Goal: Information Seeking & Learning: Learn about a topic

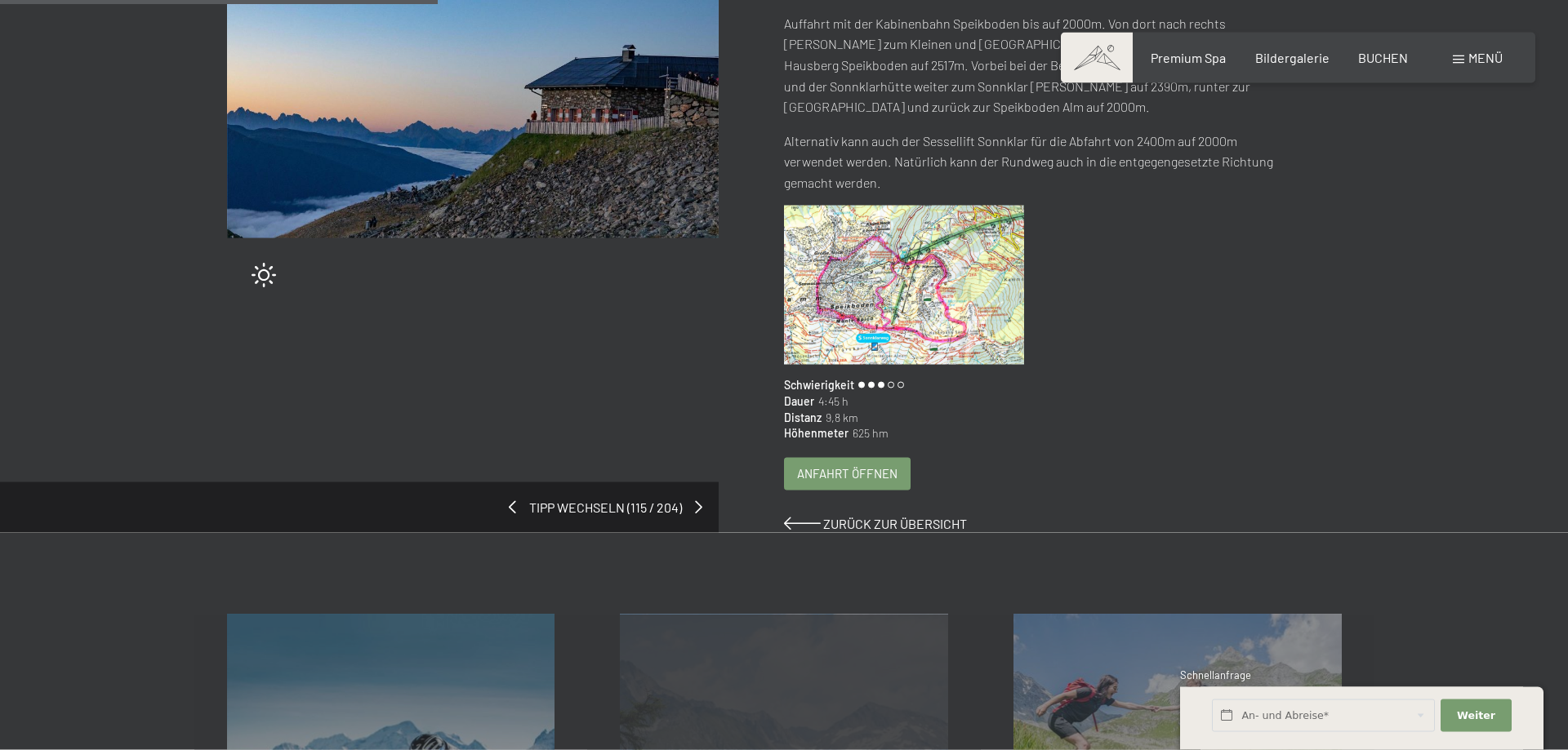
scroll to position [333, 0]
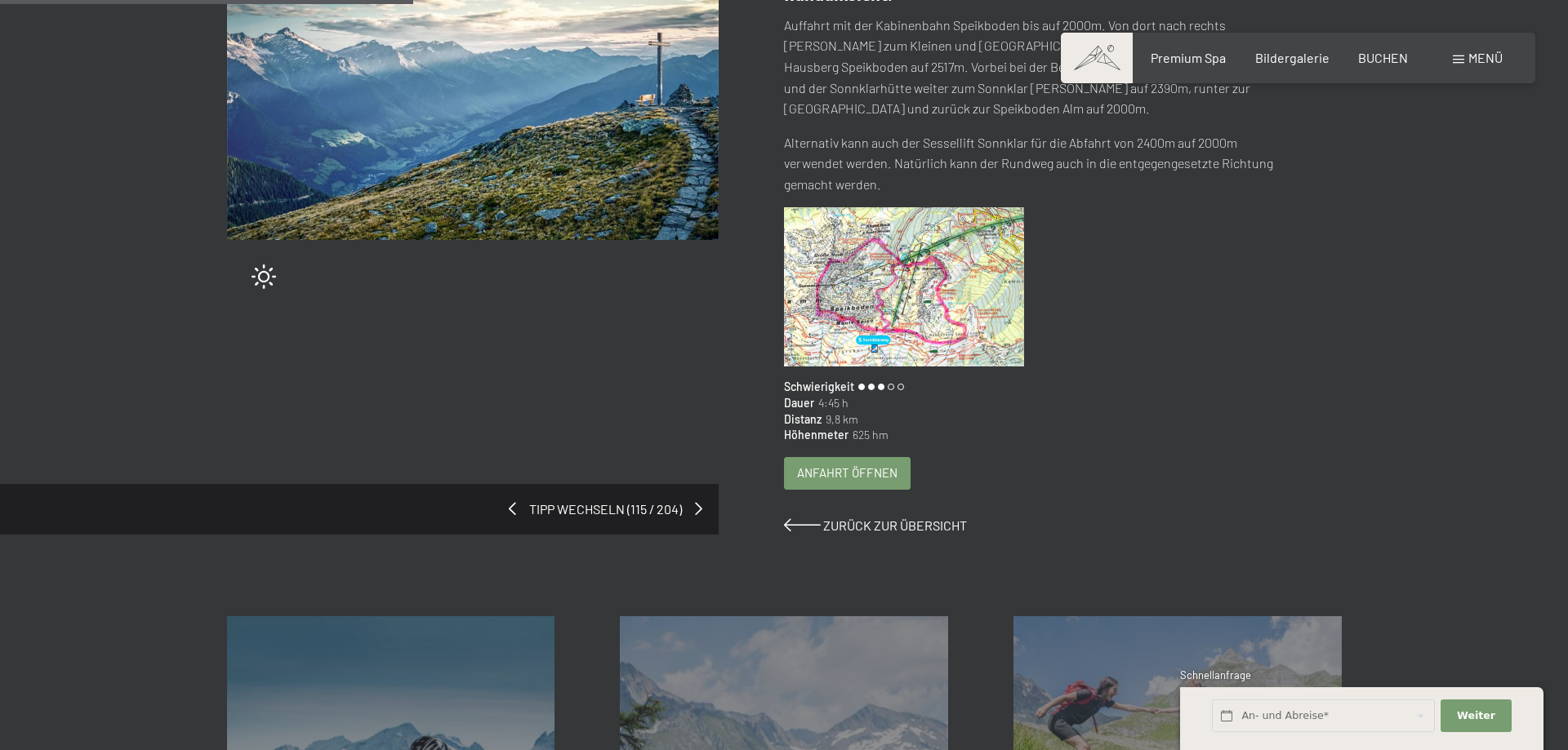
click at [841, 464] on span "Anfahrt öffnen" at bounding box center [847, 473] width 101 height 17
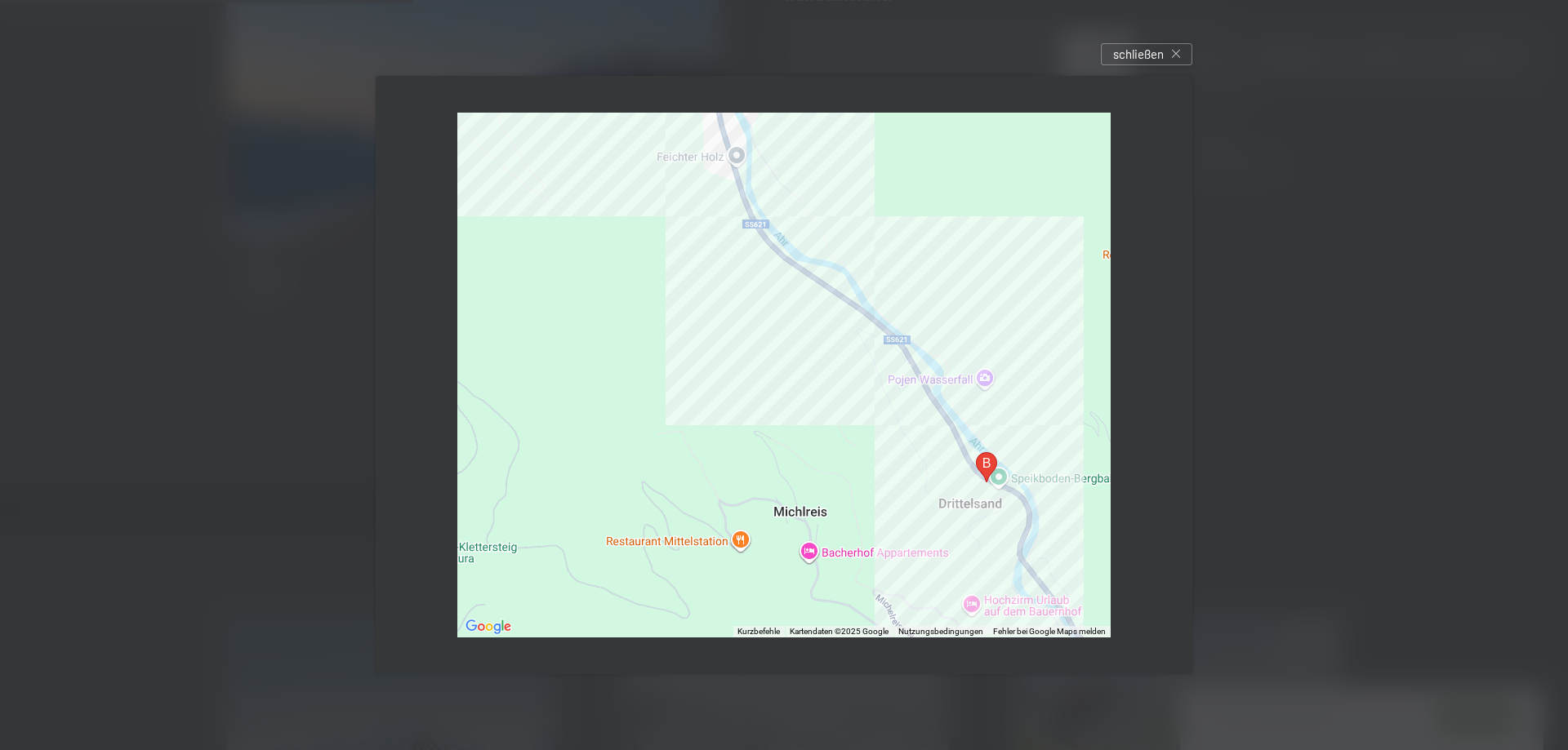
drag, startPoint x: 976, startPoint y: 522, endPoint x: 1015, endPoint y: 393, distance: 134.8
click at [1015, 393] on div at bounding box center [784, 375] width 653 height 525
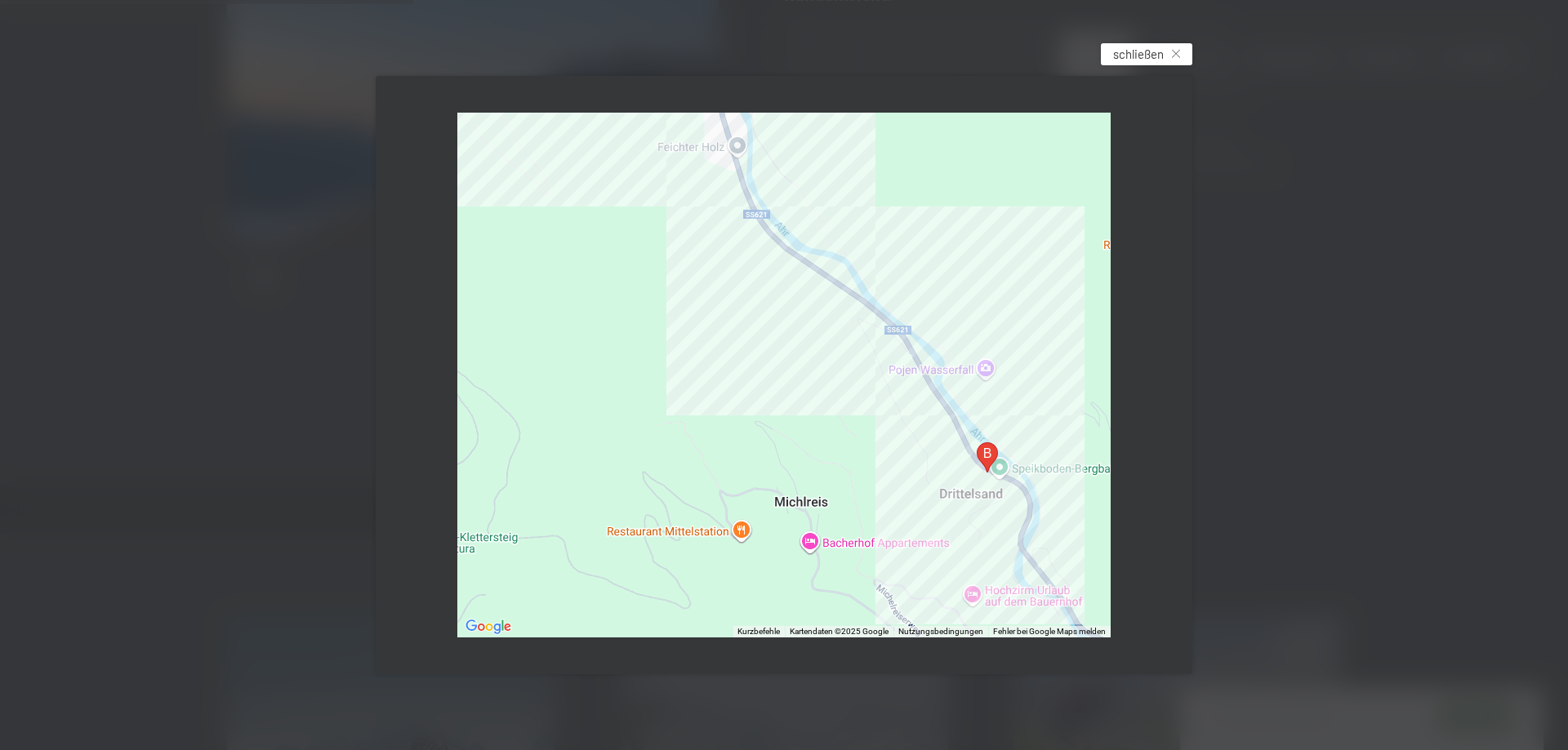
click at [1153, 52] on span "schließen" at bounding box center [1138, 54] width 51 height 17
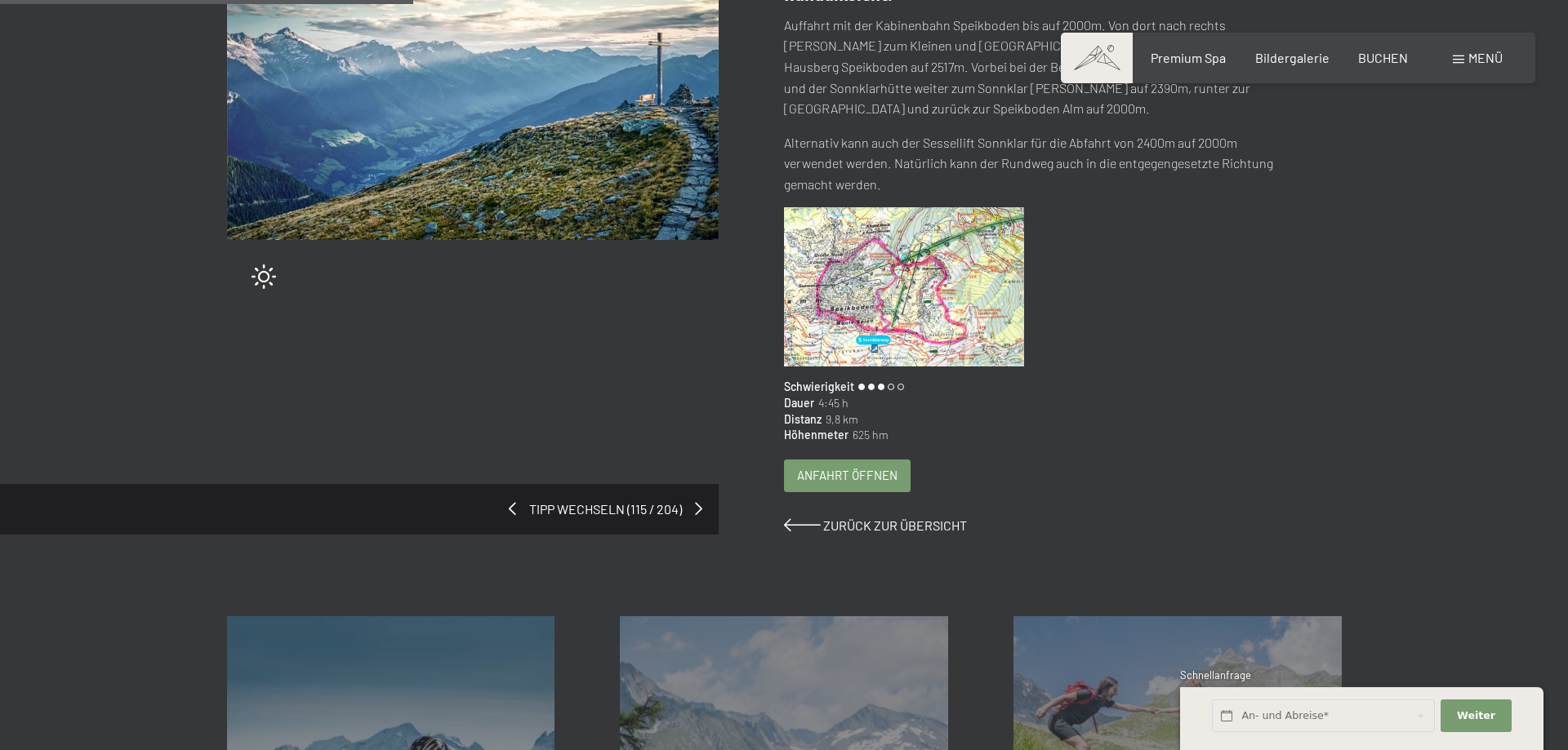
click at [534, 164] on img at bounding box center [473, 76] width 493 height 328
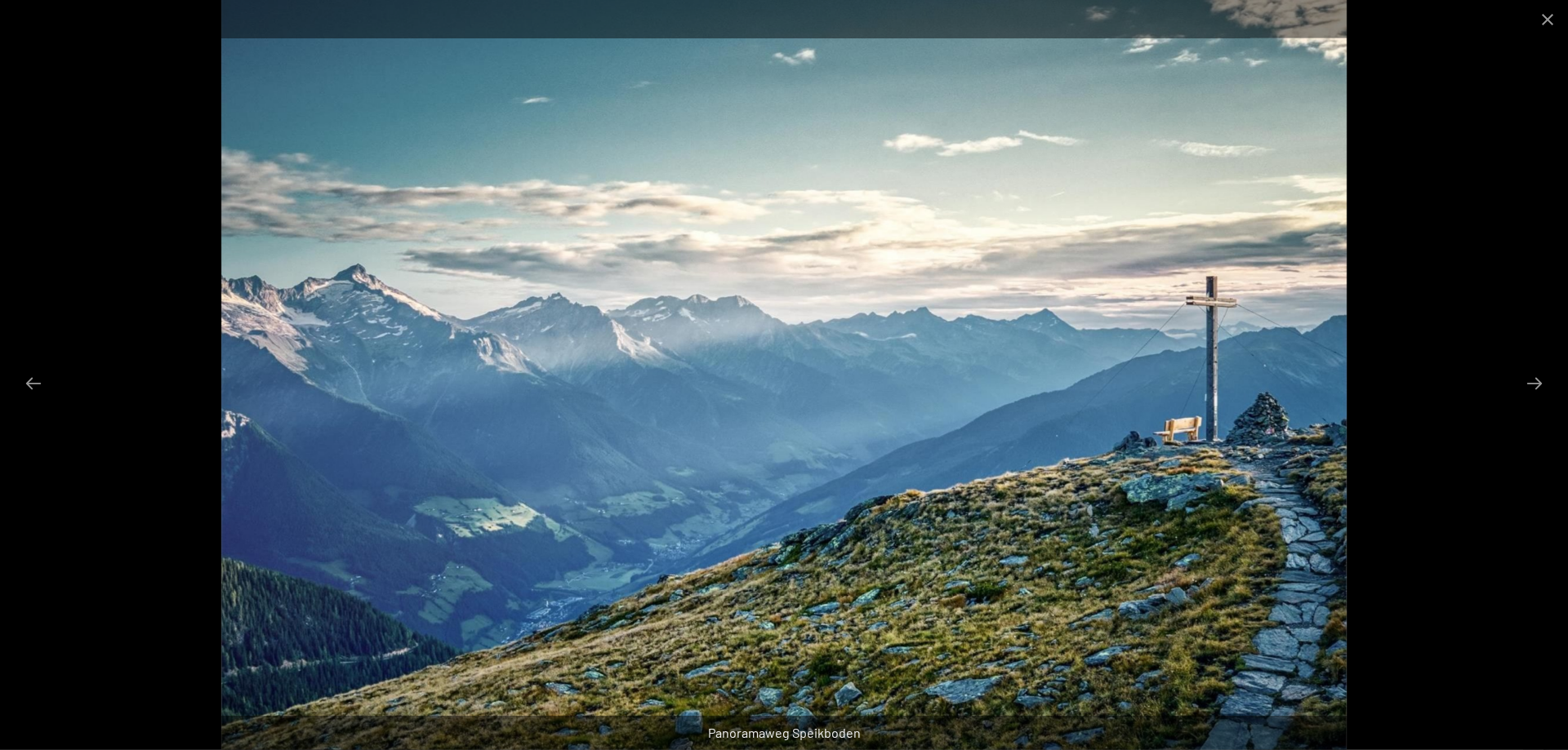
scroll to position [499, 0]
click at [1549, 22] on button "Close gallery" at bounding box center [1547, 19] width 41 height 38
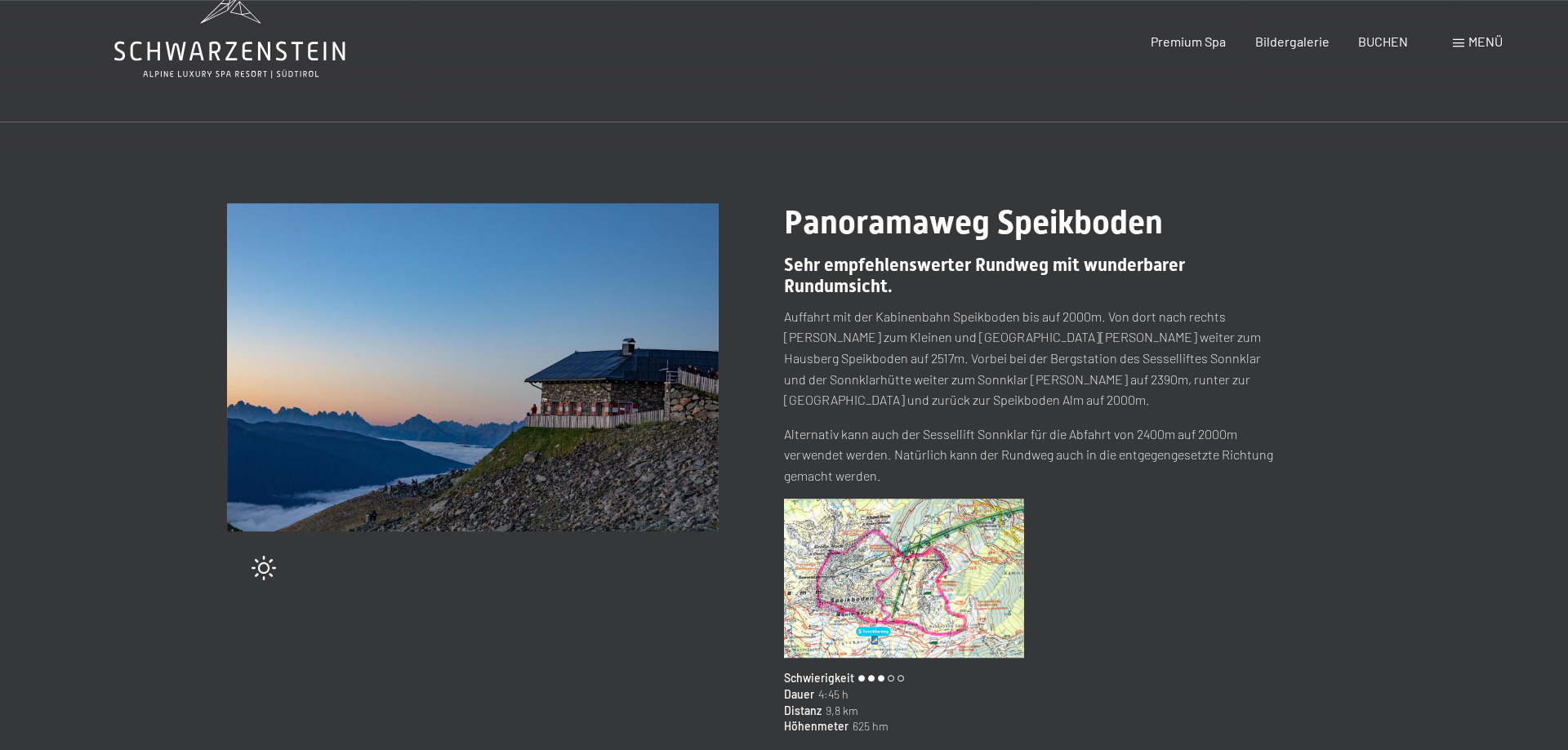
scroll to position [0, 0]
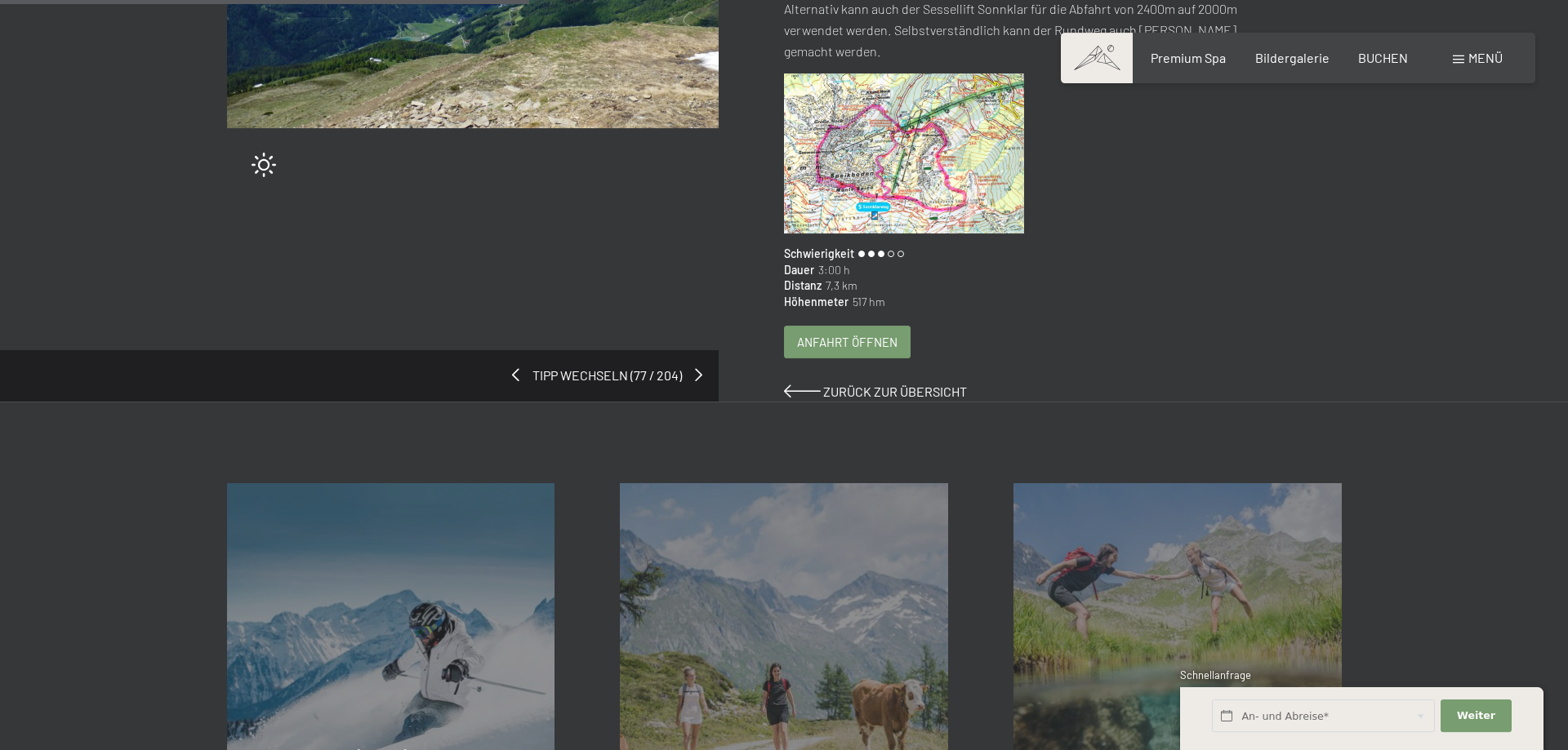
scroll to position [416, 0]
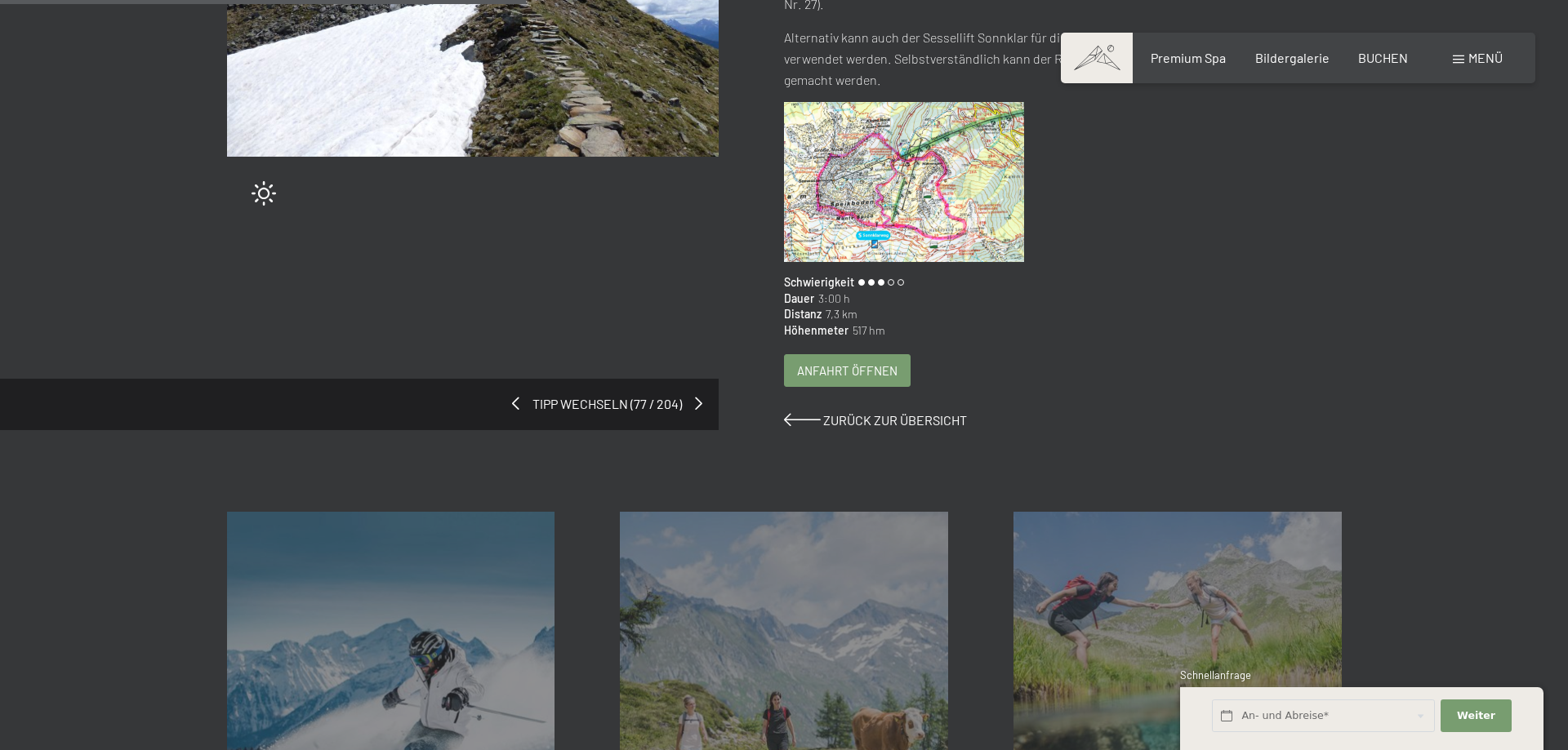
click at [896, 174] on img at bounding box center [904, 182] width 240 height 160
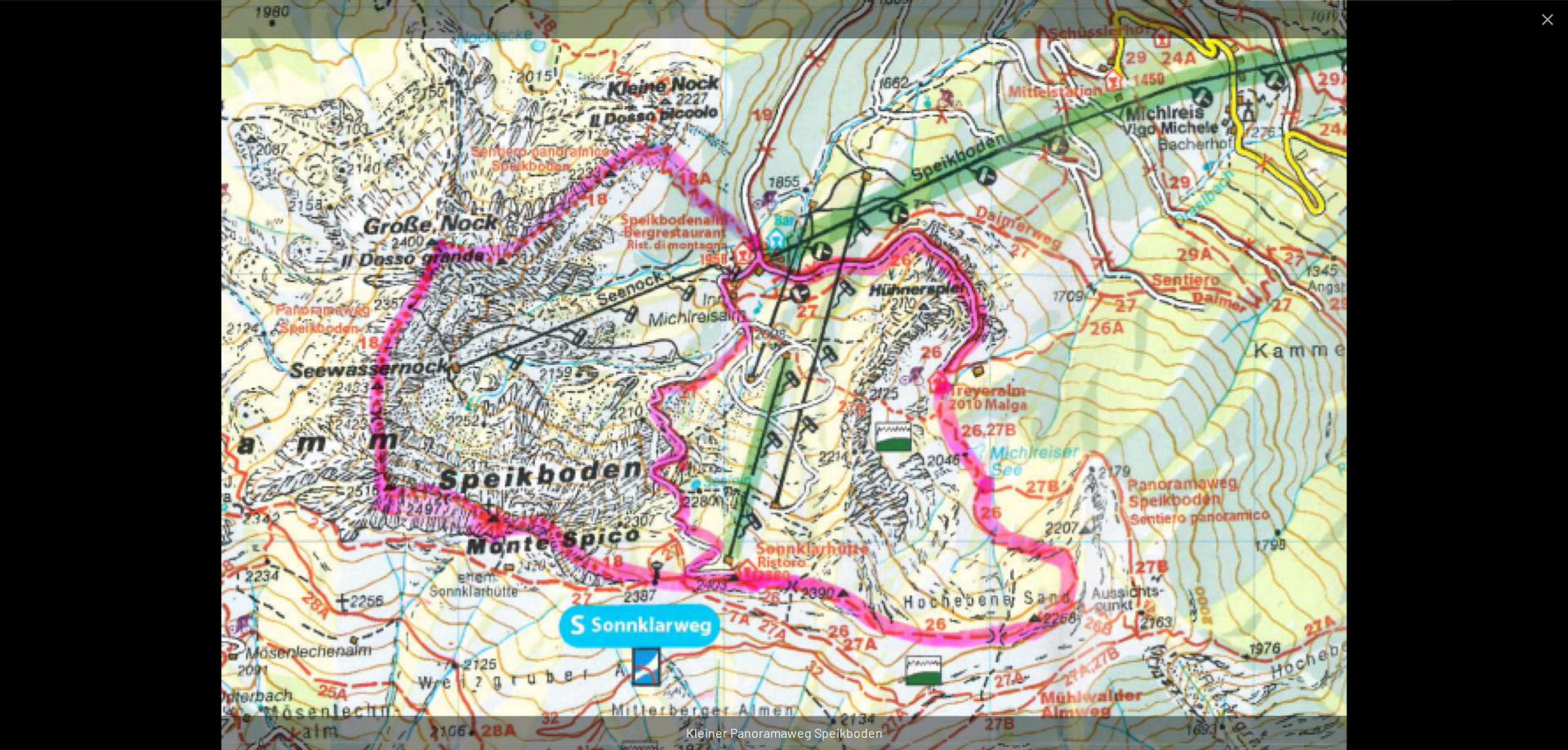
scroll to position [499, 0]
click at [107, 475] on div at bounding box center [784, 375] width 1568 height 750
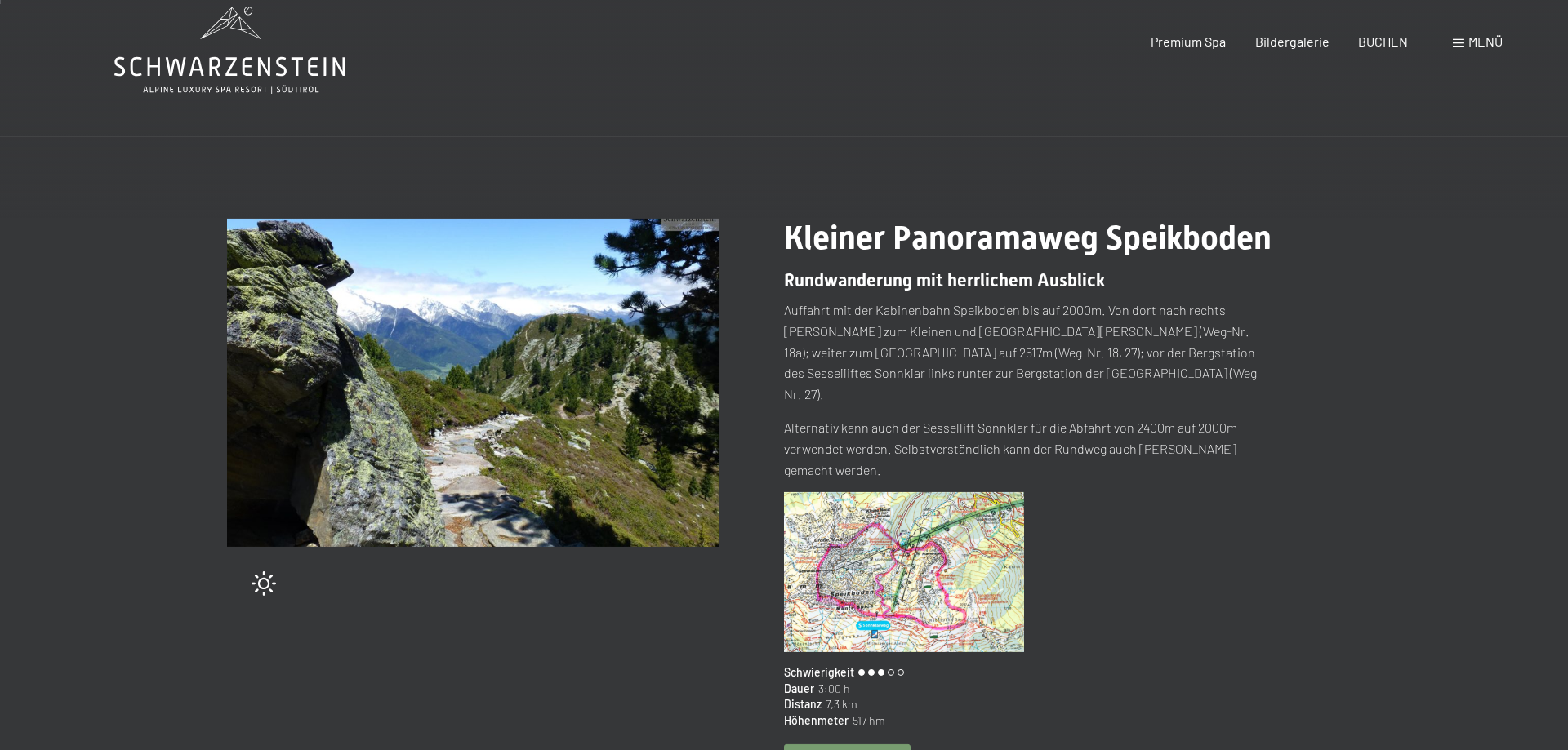
scroll to position [0, 0]
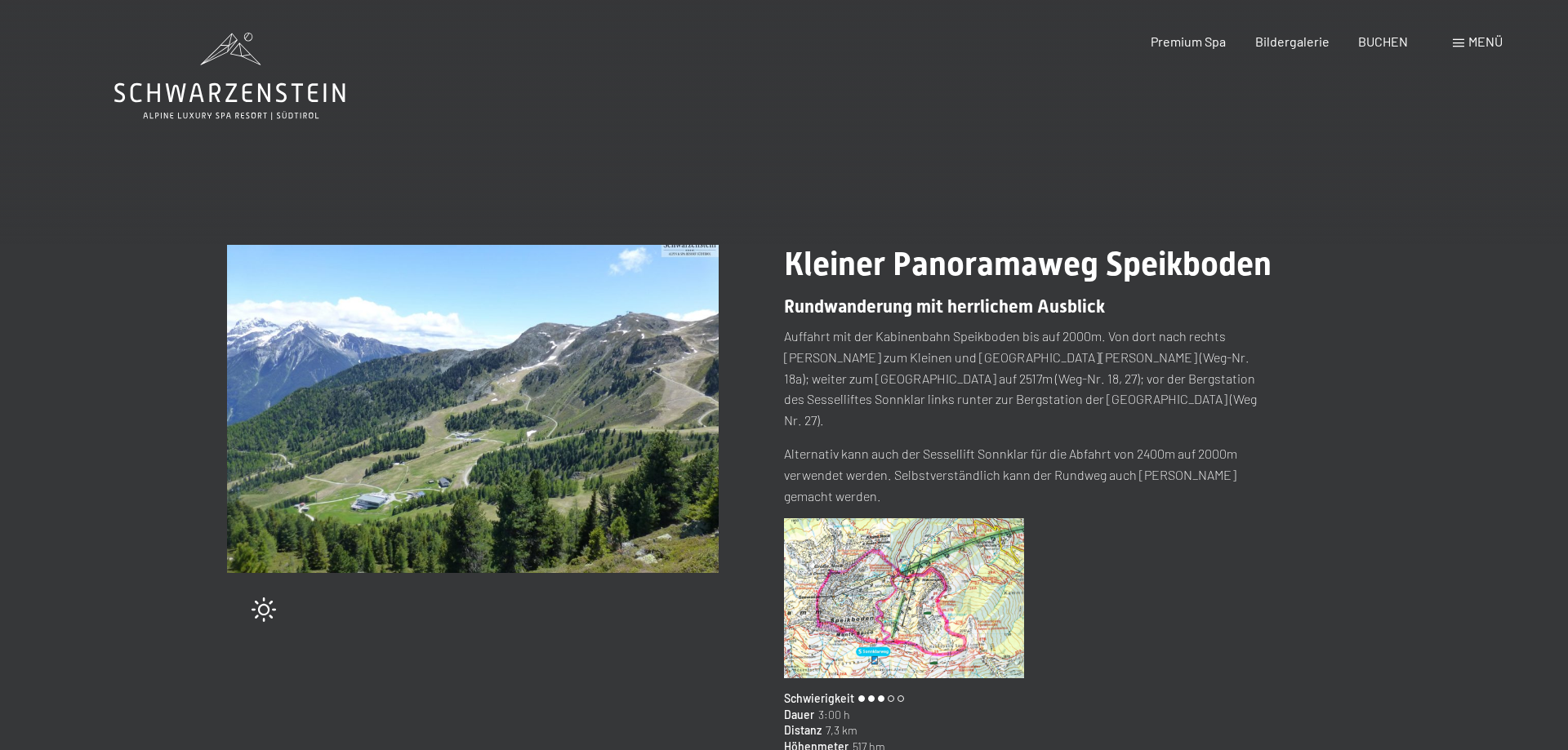
click at [504, 473] on img at bounding box center [473, 409] width 493 height 328
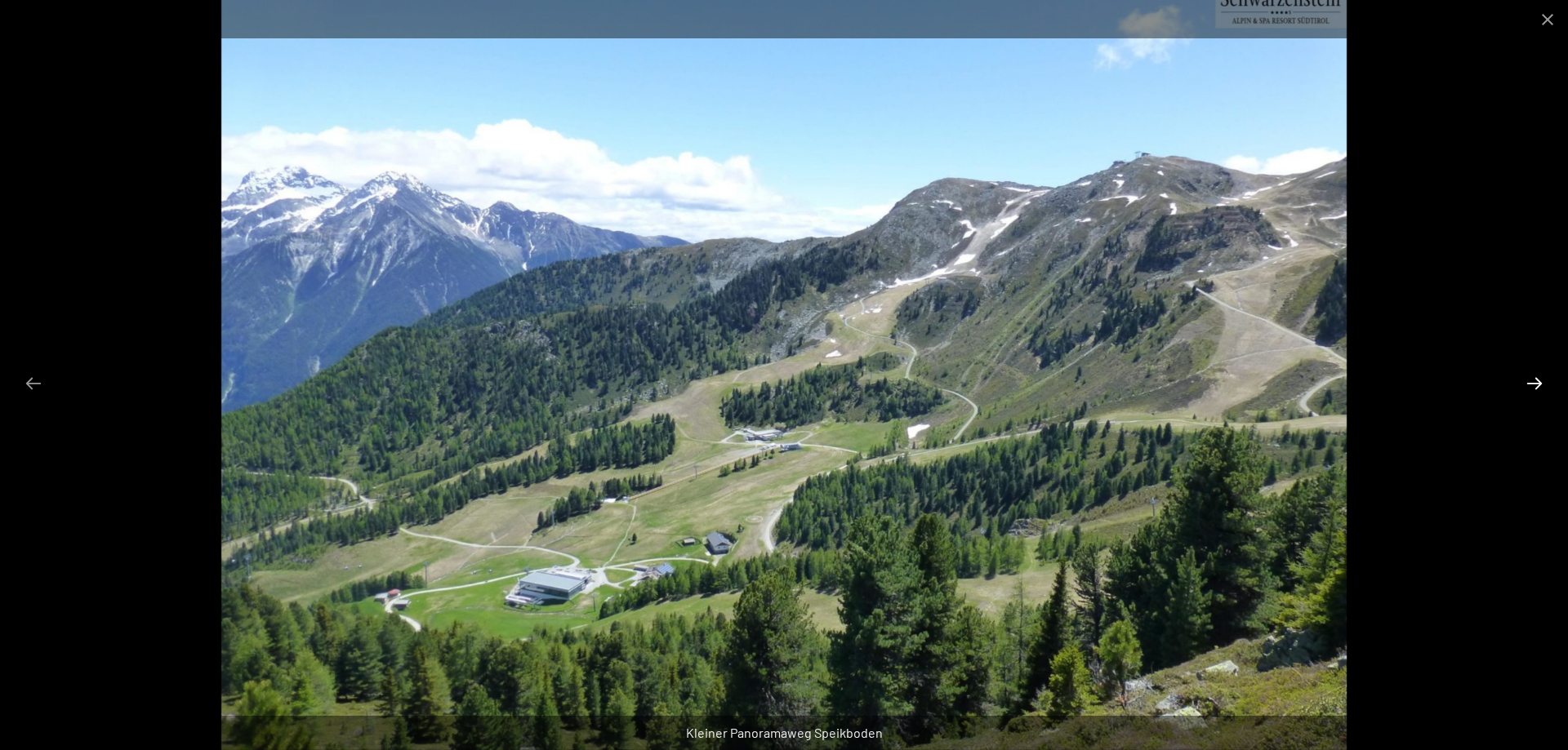
click at [1539, 384] on button "Next slide" at bounding box center [1534, 383] width 34 height 32
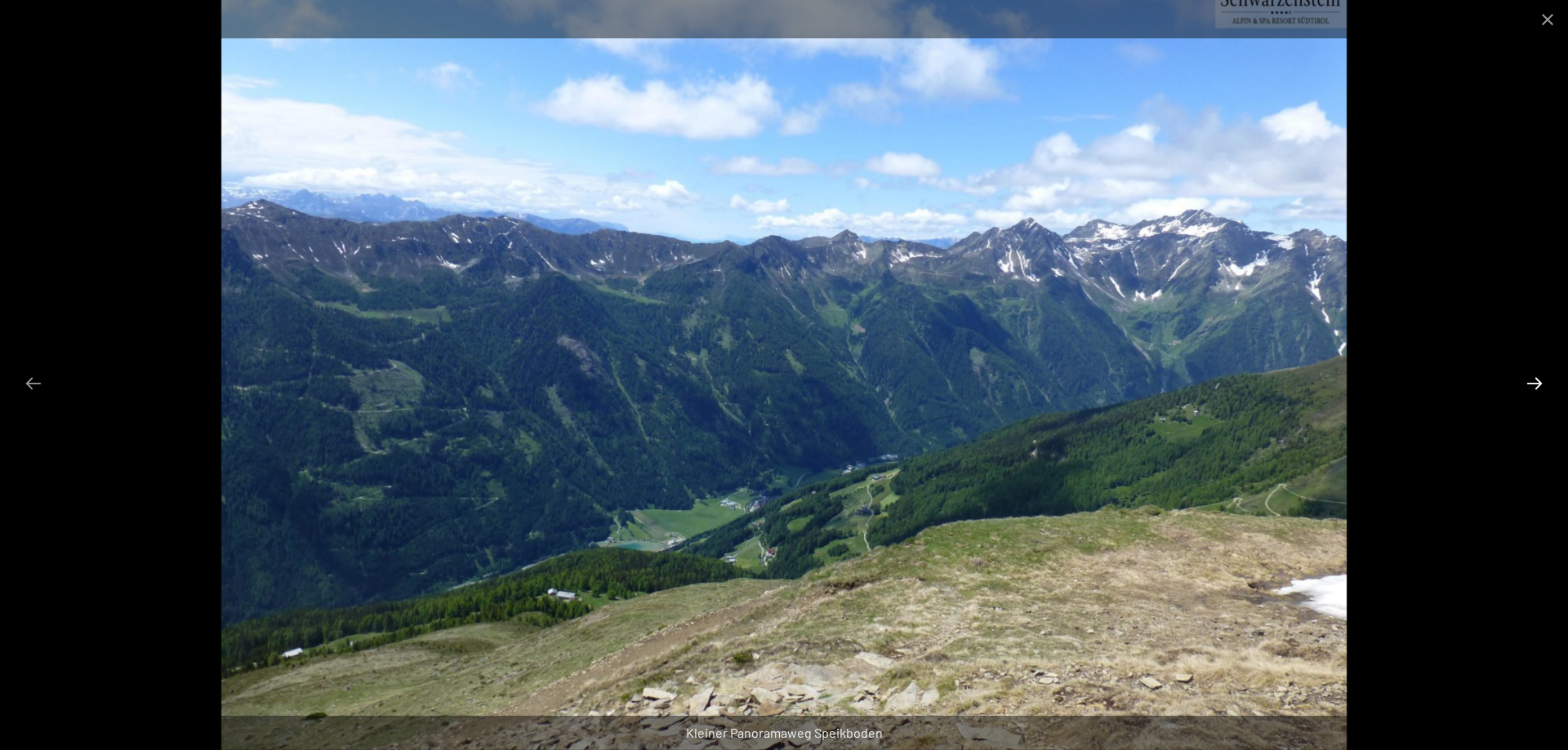
click at [1539, 384] on button "Next slide" at bounding box center [1534, 383] width 34 height 32
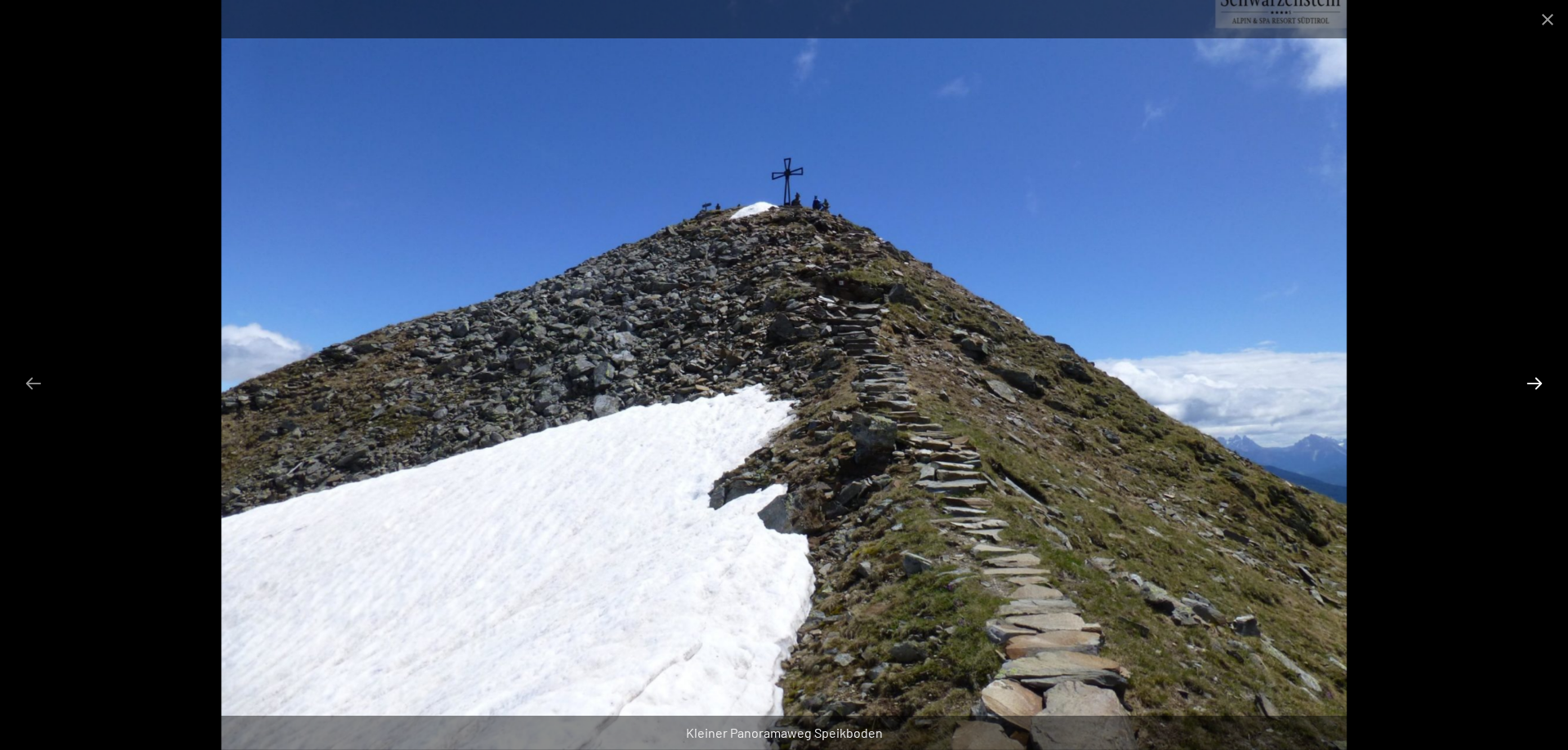
click at [1539, 384] on button "Next slide" at bounding box center [1534, 383] width 34 height 32
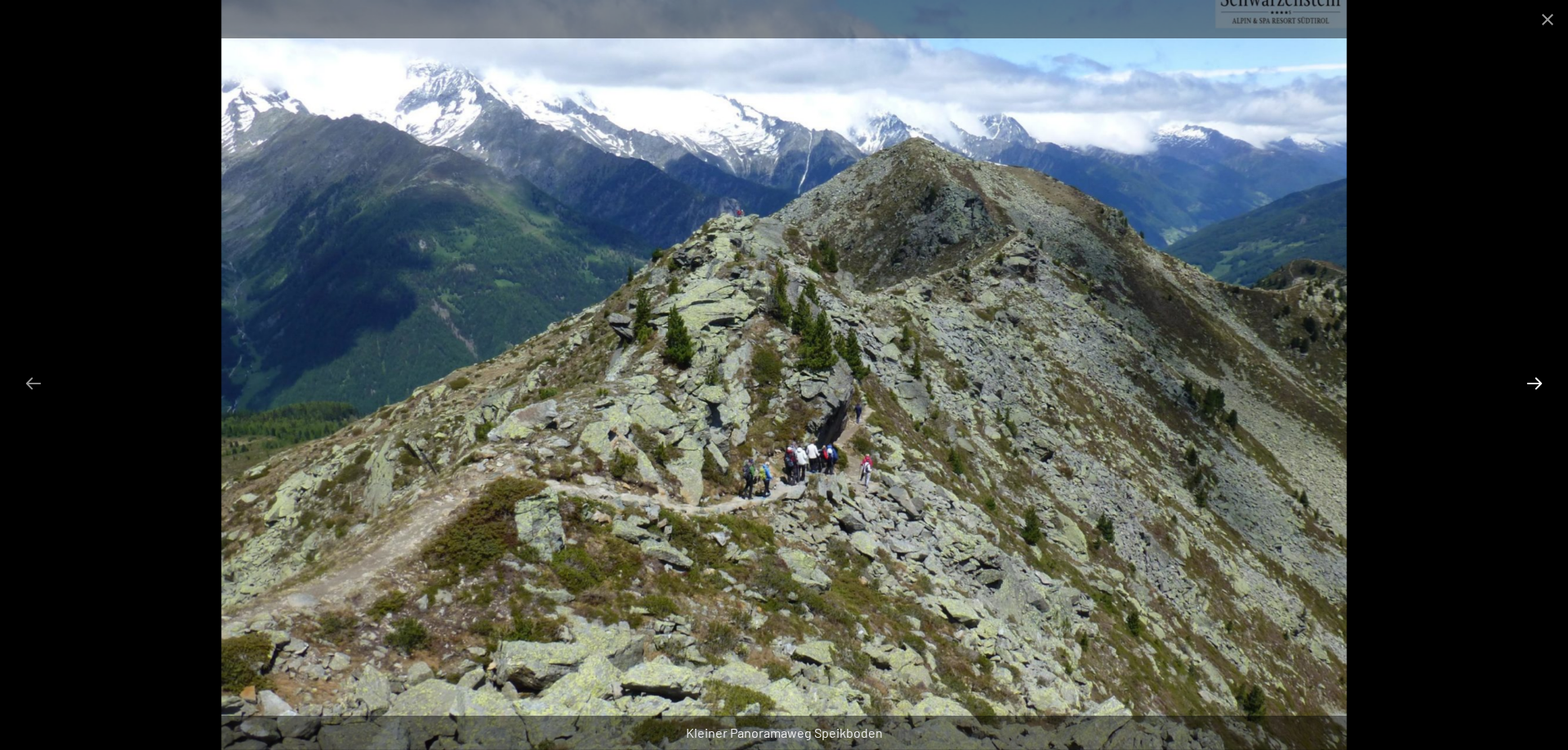
click at [1539, 384] on button "Next slide" at bounding box center [1534, 383] width 34 height 32
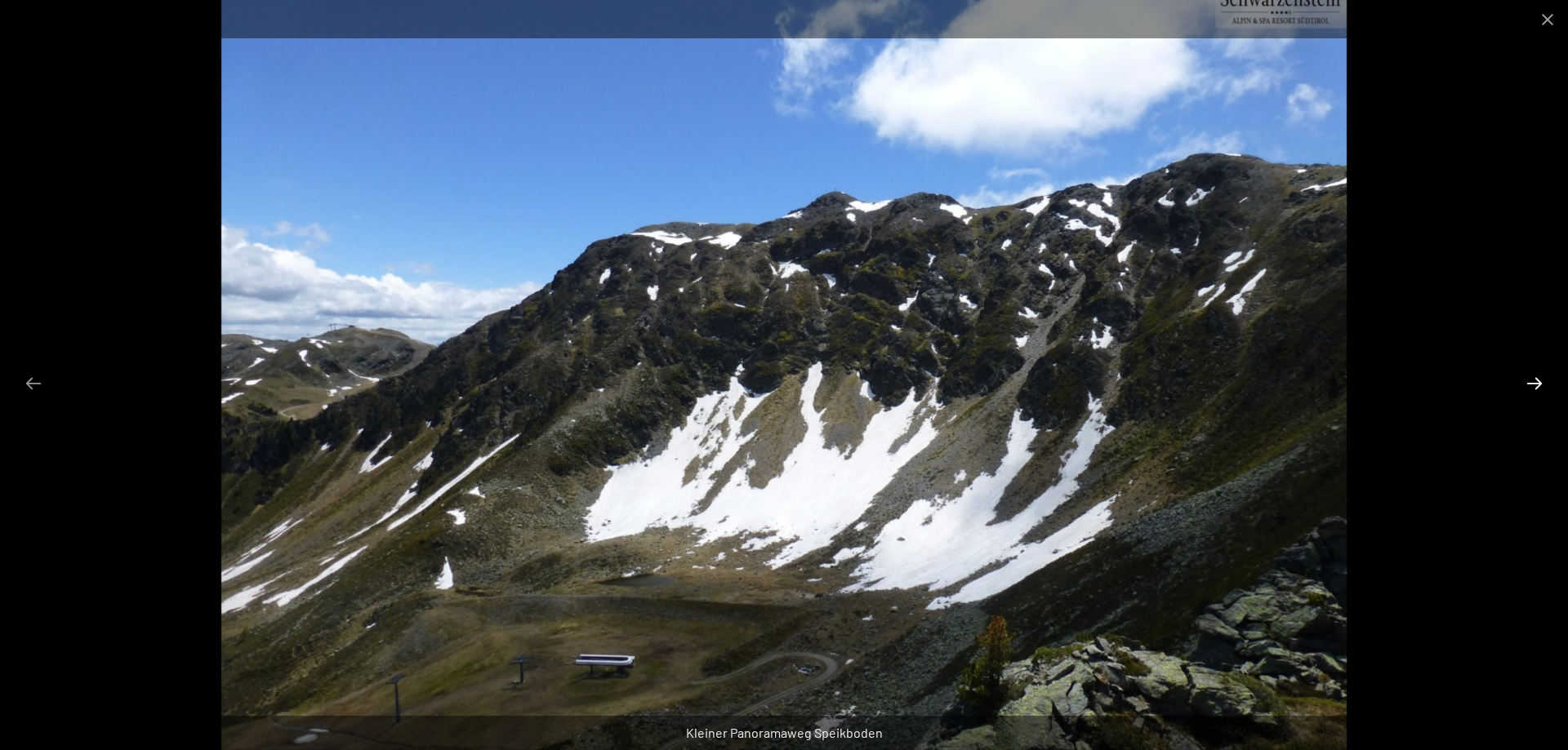
click at [1539, 384] on button "Next slide" at bounding box center [1534, 383] width 34 height 32
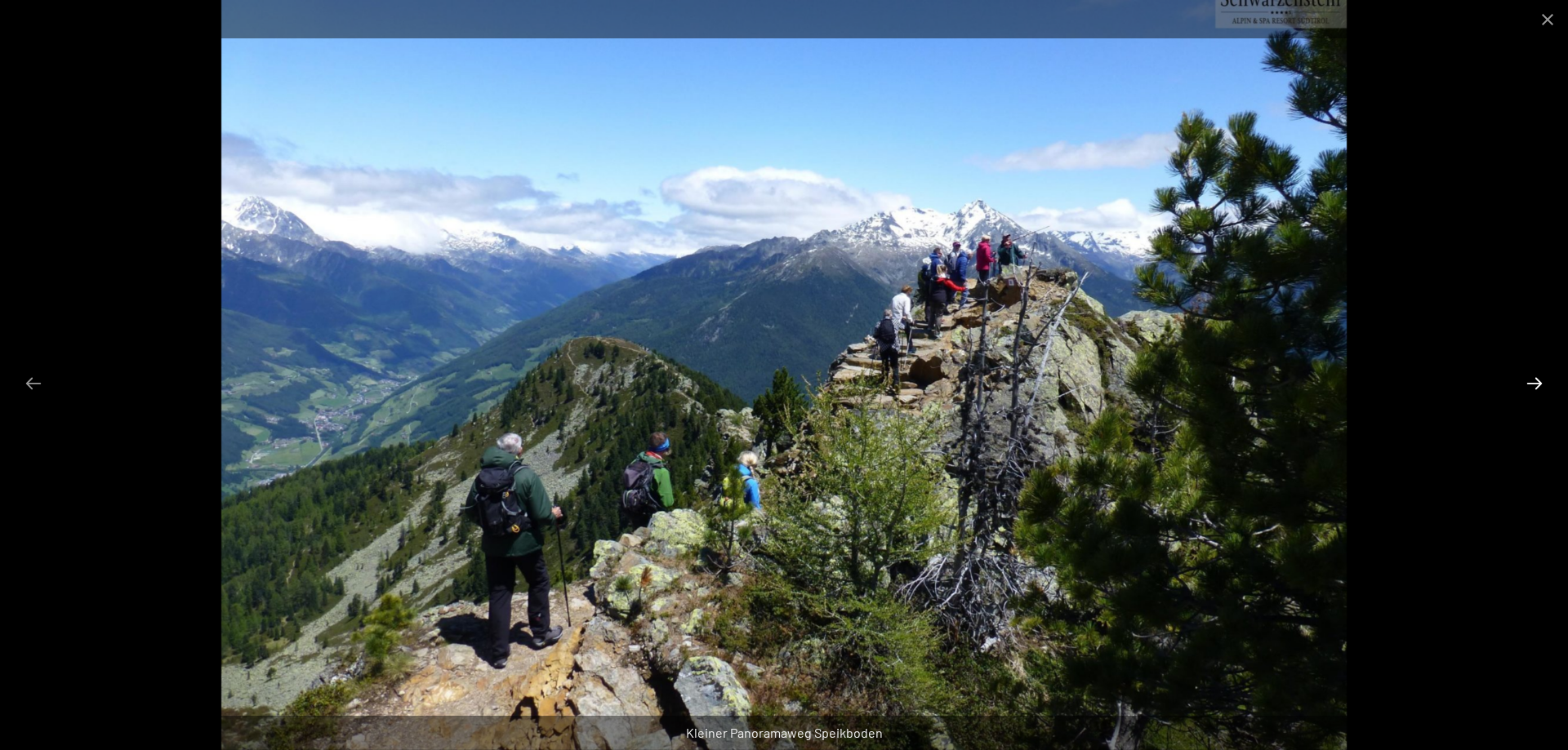
click at [1539, 384] on button "Next slide" at bounding box center [1534, 383] width 34 height 32
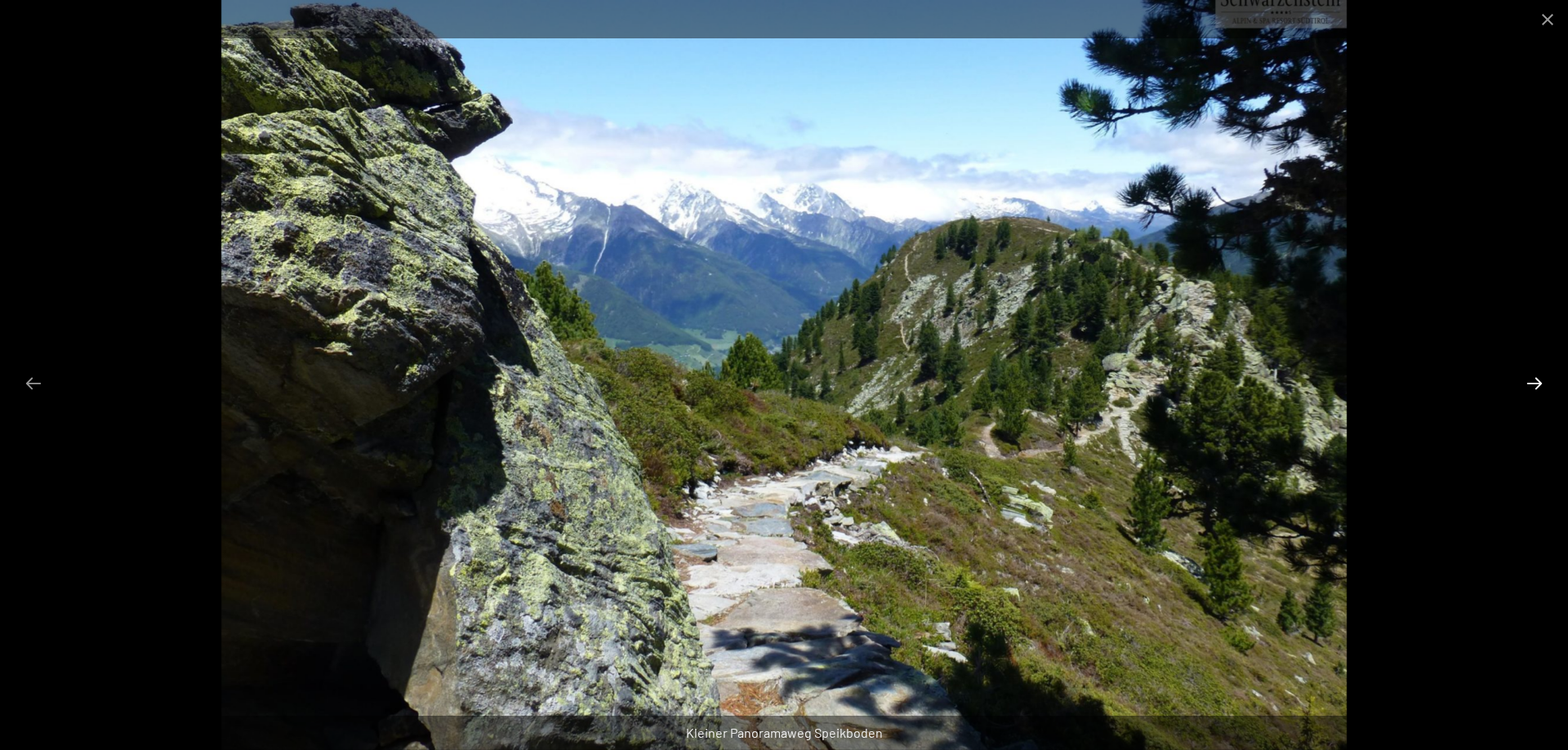
click at [1539, 384] on button "Next slide" at bounding box center [1534, 383] width 34 height 32
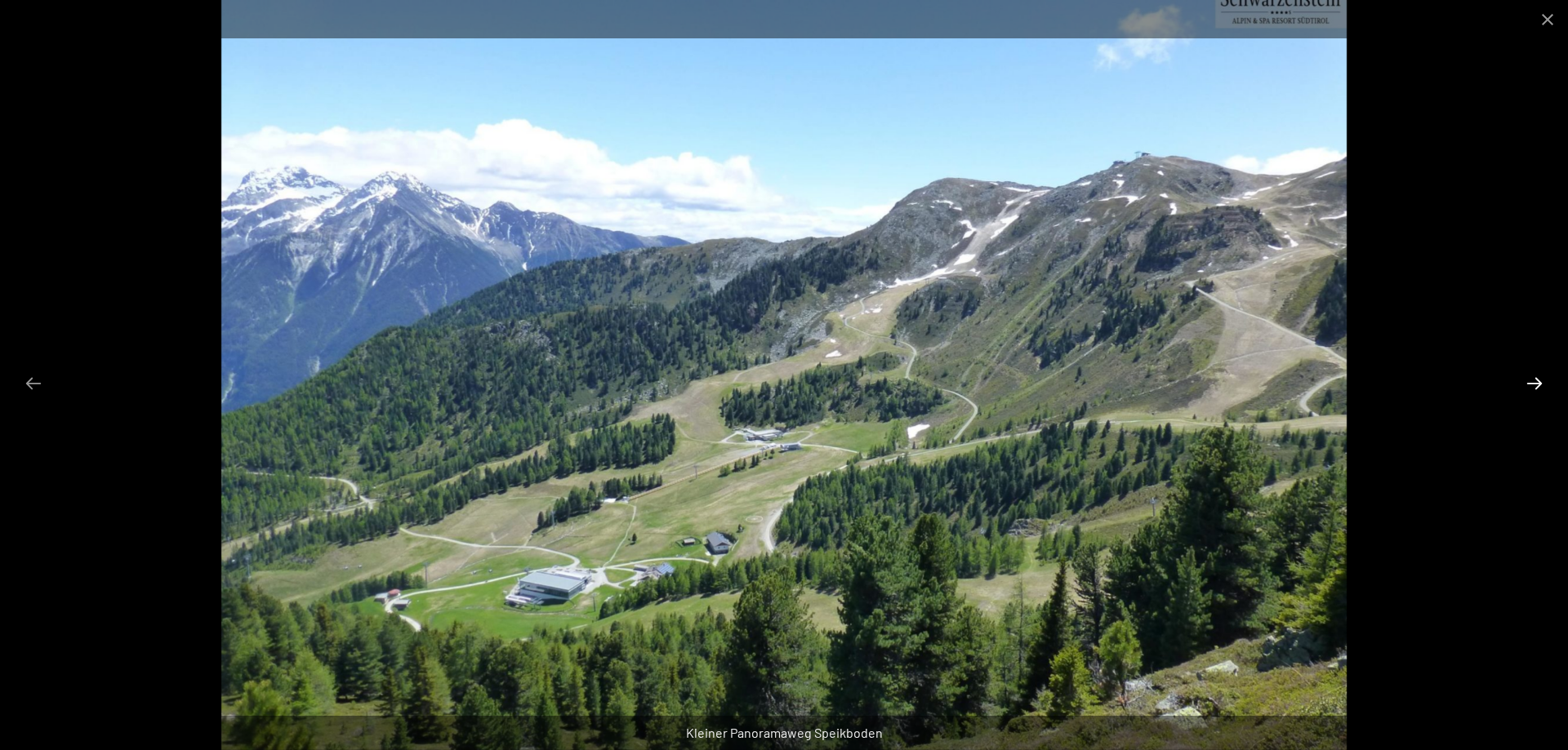
click at [1539, 384] on button "Next slide" at bounding box center [1534, 383] width 34 height 32
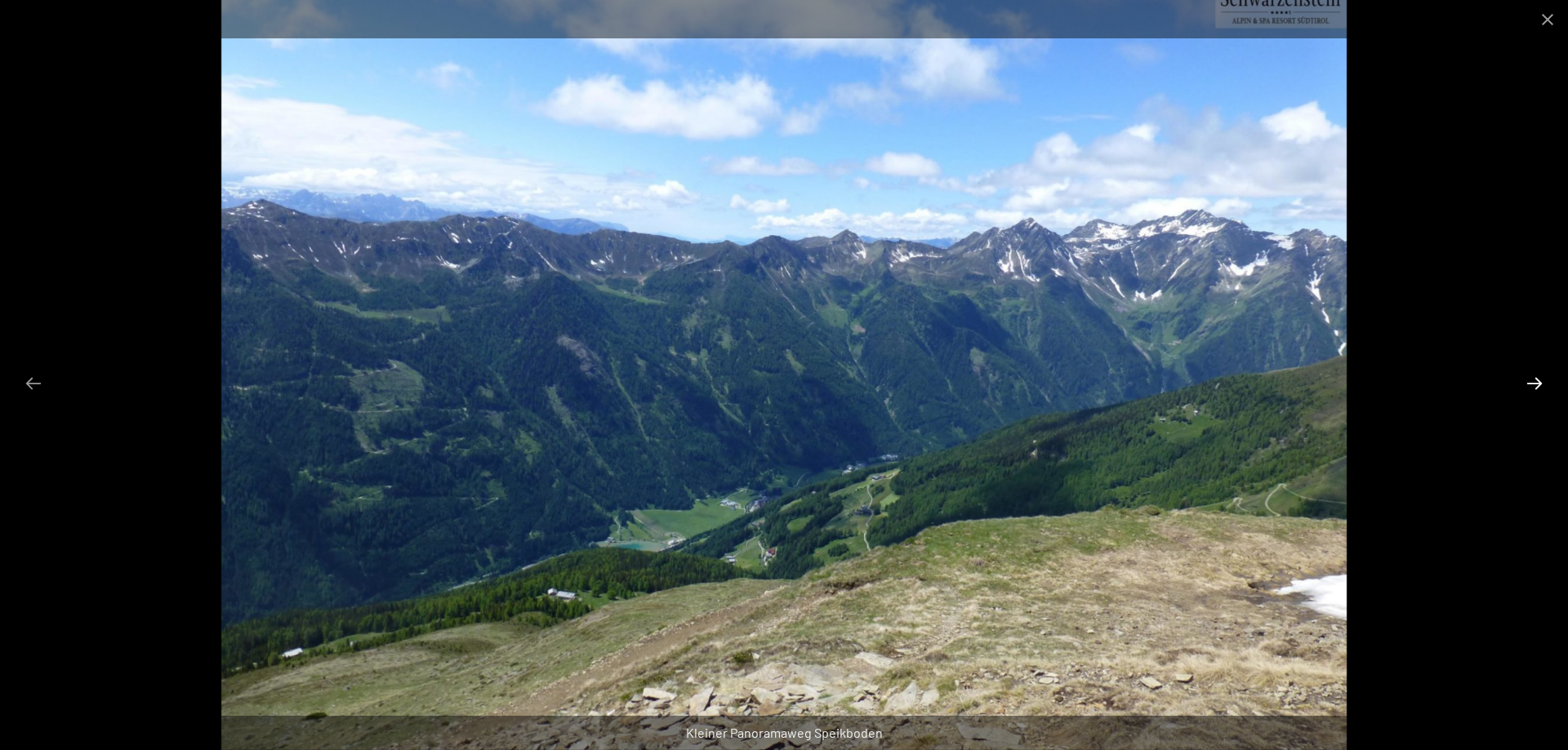
click at [1539, 384] on button "Next slide" at bounding box center [1534, 383] width 34 height 32
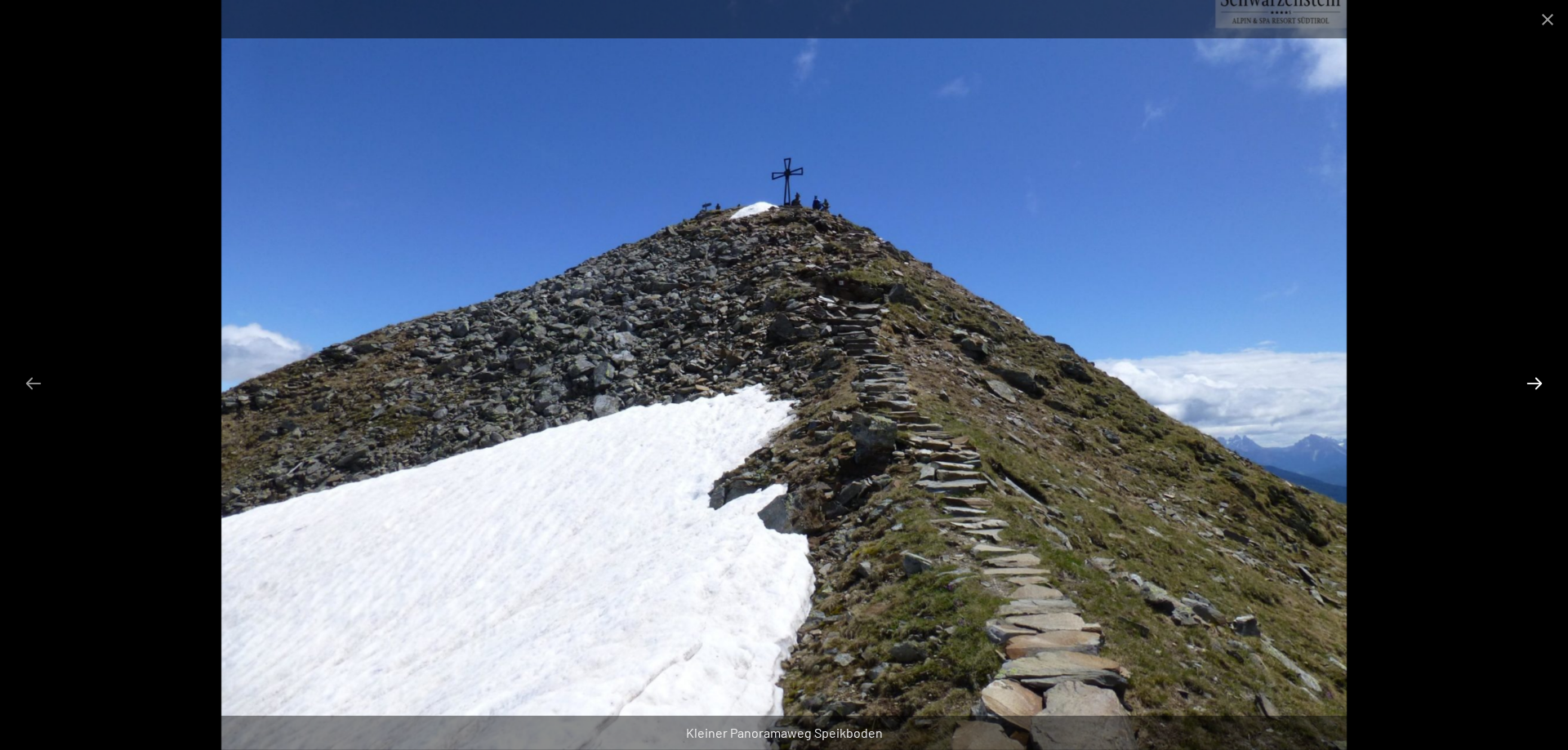
click at [1536, 385] on button "Next slide" at bounding box center [1534, 383] width 34 height 32
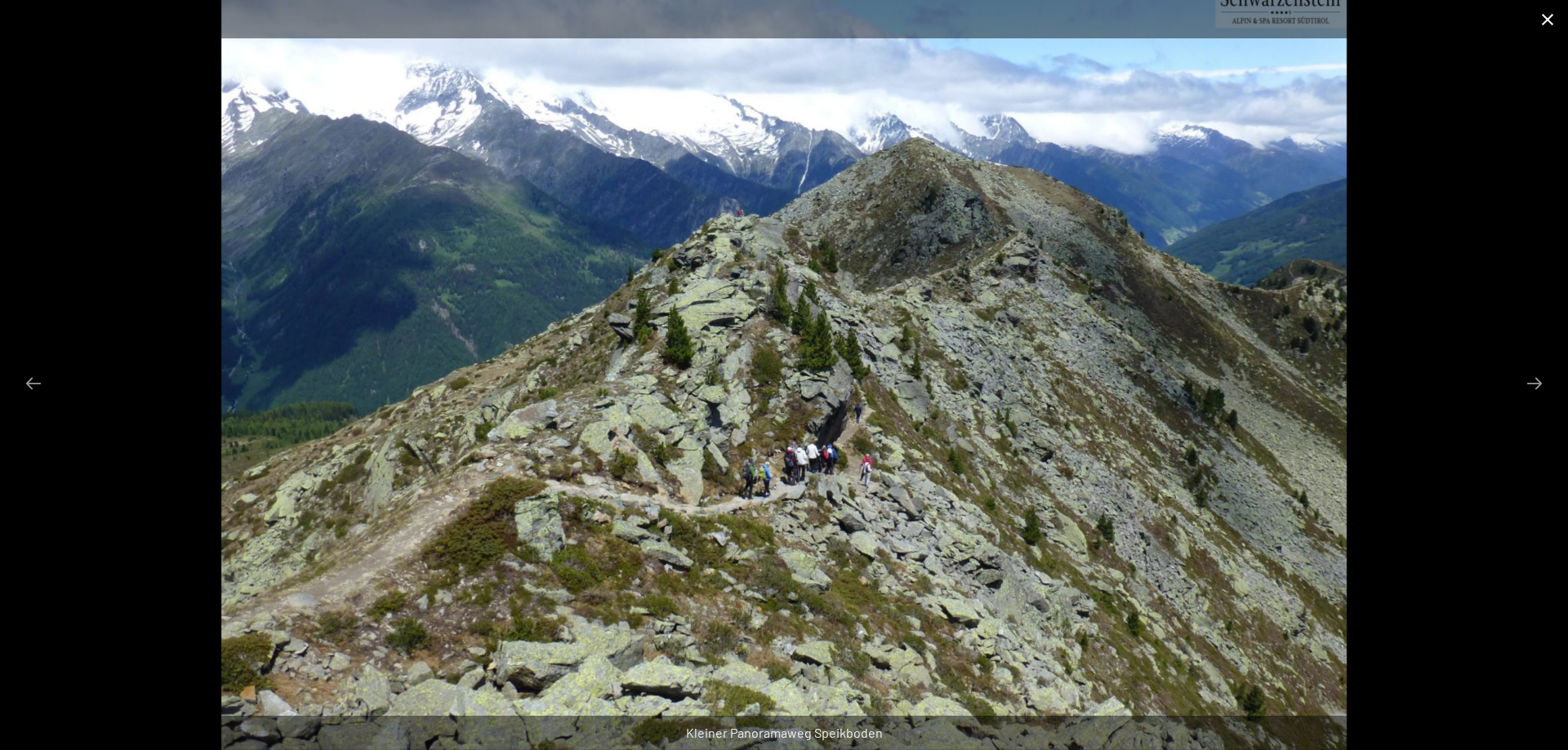
click at [1540, 18] on button "Close gallery" at bounding box center [1547, 19] width 41 height 38
